Goal: Task Accomplishment & Management: Manage account settings

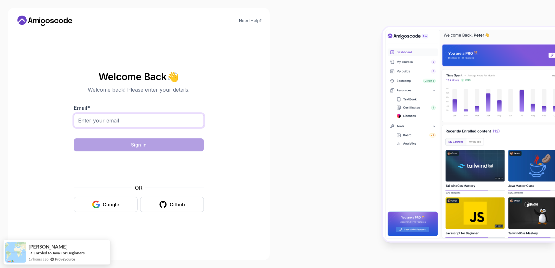
click at [127, 123] on input "Email *" at bounding box center [139, 121] width 130 height 14
type input "j"
type input "Kudysama@gmail.com"
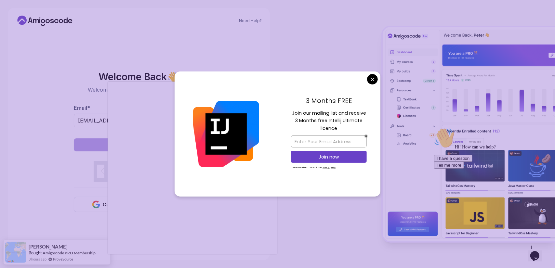
click at [371, 80] on body "Need Help? Welcome Back 👋 Welcome back! Please enter your details. Email * Kudy…" at bounding box center [277, 134] width 555 height 268
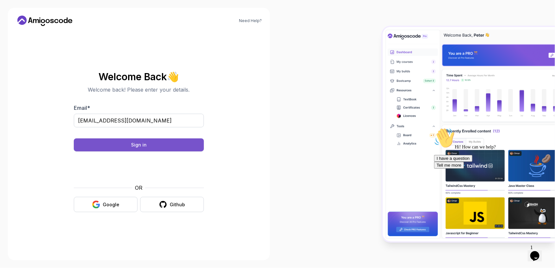
click at [156, 141] on button "Sign in" at bounding box center [139, 144] width 130 height 13
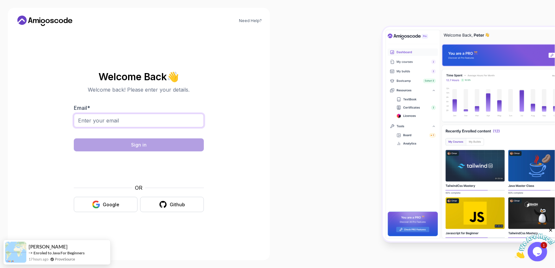
click at [152, 119] on input "Email *" at bounding box center [139, 121] width 130 height 14
click at [179, 205] on div "Github" at bounding box center [177, 205] width 15 height 7
